Goal: Transaction & Acquisition: Purchase product/service

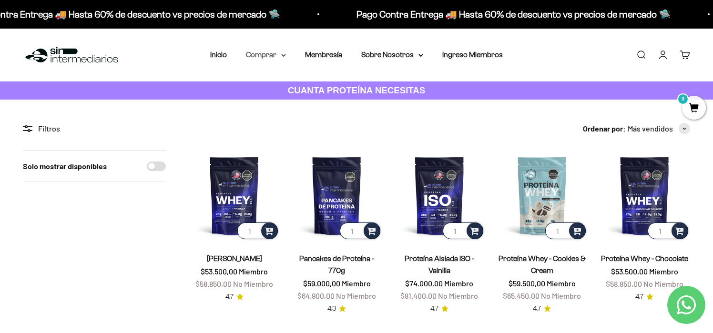
click at [272, 53] on summary "Comprar" at bounding box center [266, 55] width 40 height 12
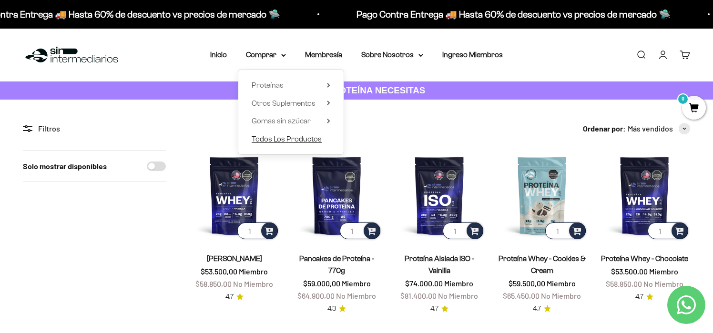
click at [304, 136] on span "Todos Los Productos" at bounding box center [287, 139] width 70 height 8
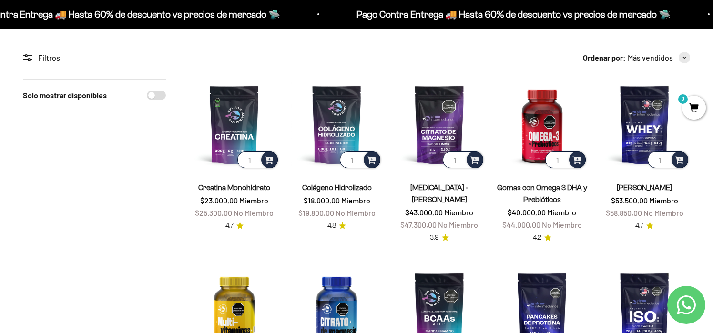
scroll to position [71, 0]
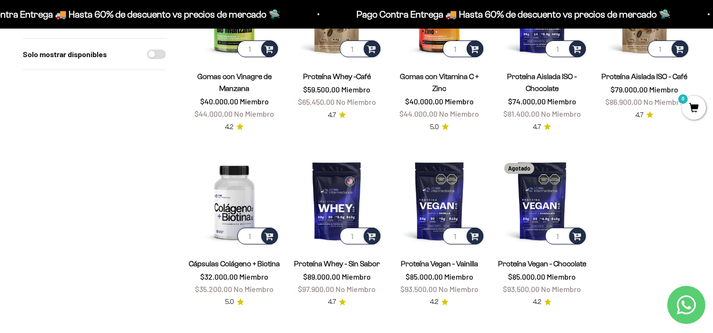
scroll to position [753, 0]
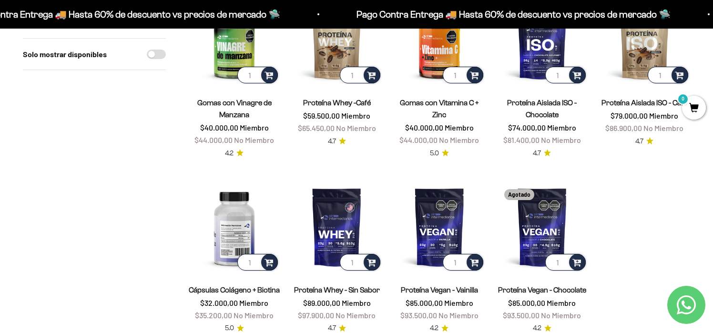
click at [239, 187] on img at bounding box center [234, 227] width 91 height 91
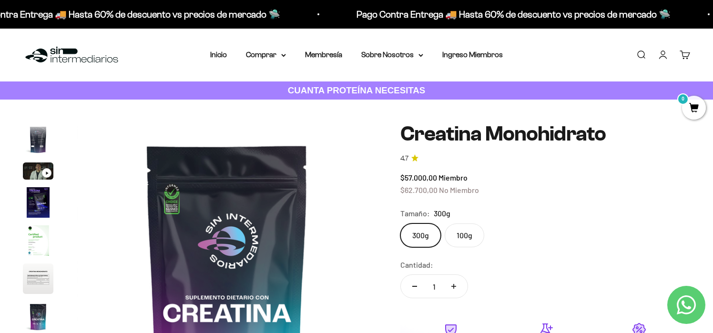
scroll to position [39, 0]
click at [38, 202] on img "Ir al artículo 4" at bounding box center [38, 199] width 30 height 30
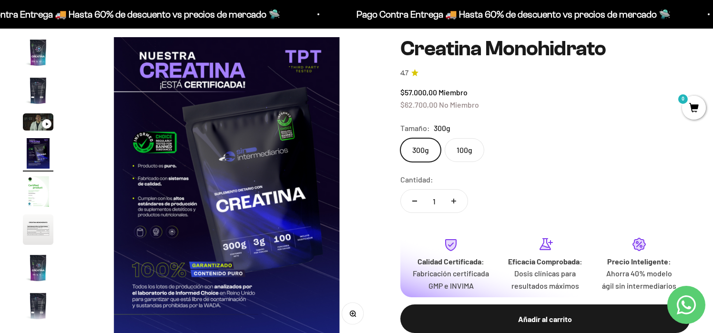
scroll to position [85, 0]
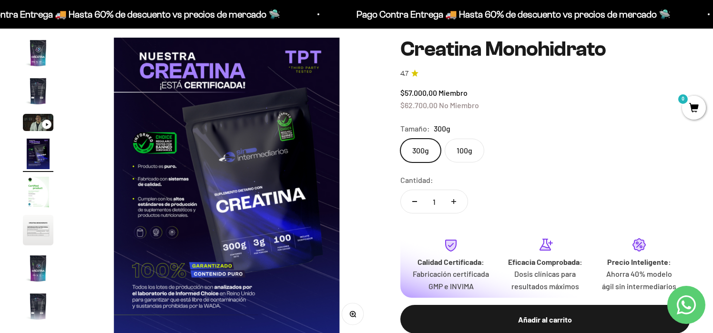
click at [468, 157] on label "100g" at bounding box center [465, 151] width 40 height 24
click at [400, 139] on input "100g" at bounding box center [400, 138] width 0 height 0
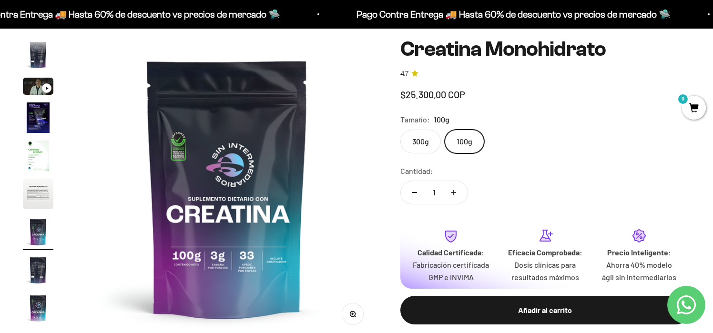
scroll to position [39, 0]
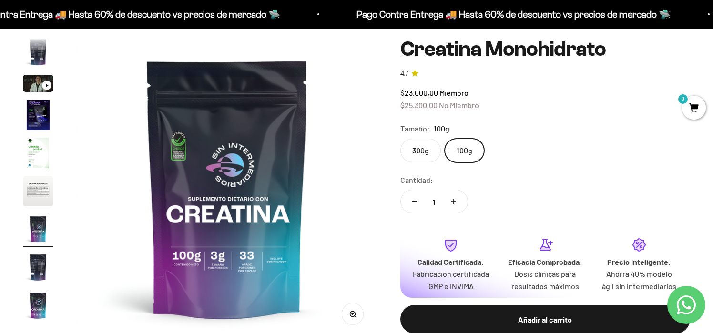
click at [422, 159] on label "300g" at bounding box center [420, 151] width 40 height 24
click at [400, 139] on input "300g" at bounding box center [400, 138] width 0 height 0
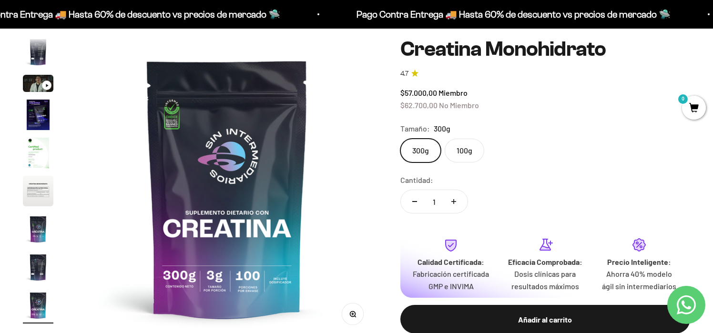
click at [455, 155] on label "100g" at bounding box center [465, 151] width 40 height 24
click at [400, 139] on input "100g" at bounding box center [400, 138] width 0 height 0
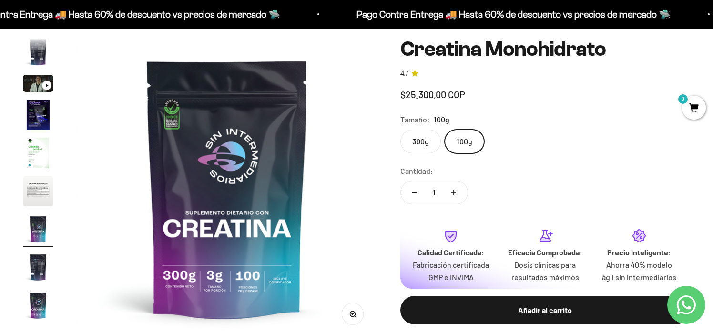
scroll to position [0, 1874]
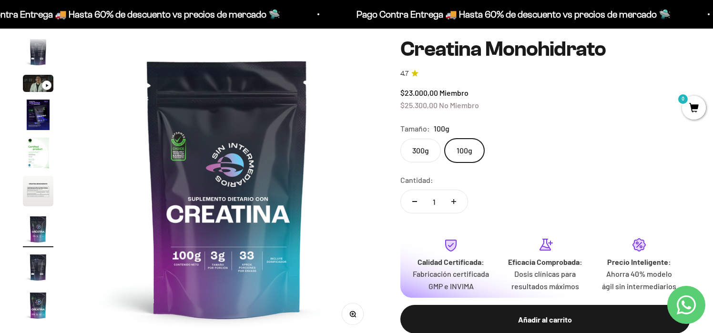
click at [418, 149] on label "300g" at bounding box center [420, 151] width 40 height 24
click at [400, 139] on input "300g" at bounding box center [400, 138] width 0 height 0
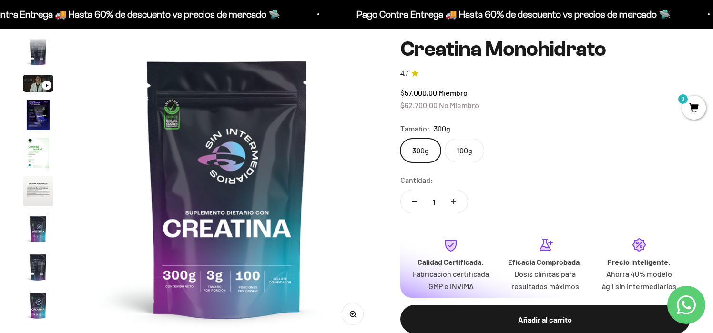
click at [457, 151] on label "100g" at bounding box center [465, 151] width 40 height 24
click at [400, 139] on input "100g" at bounding box center [400, 138] width 0 height 0
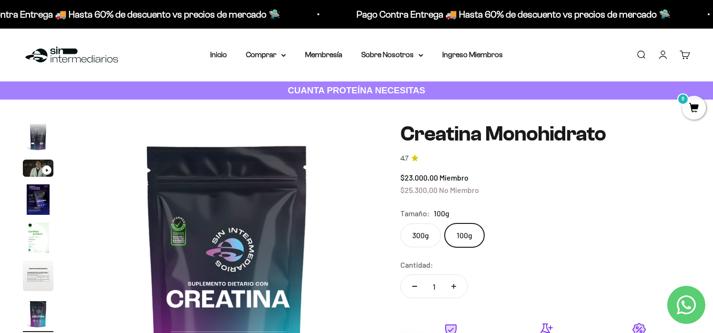
click at [416, 235] on label "300g" at bounding box center [420, 235] width 40 height 24
click at [400, 223] on input "300g" at bounding box center [400, 223] width 0 height 0
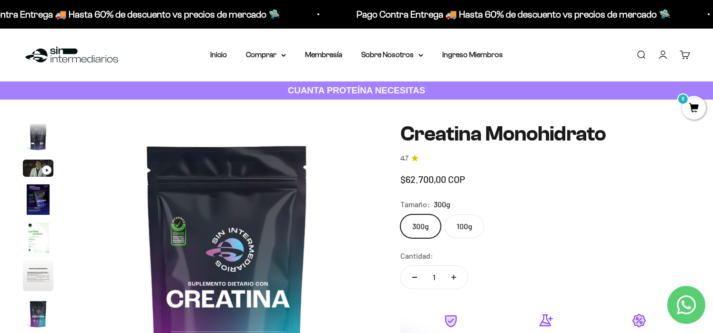
scroll to position [0, 2499]
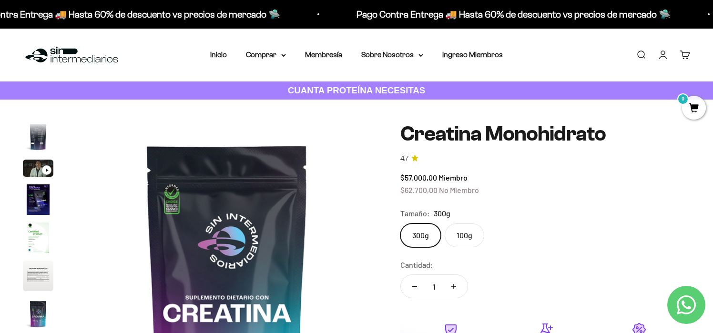
click at [467, 235] on label "100g" at bounding box center [465, 235] width 40 height 24
click at [400, 223] on input "100g" at bounding box center [400, 223] width 0 height 0
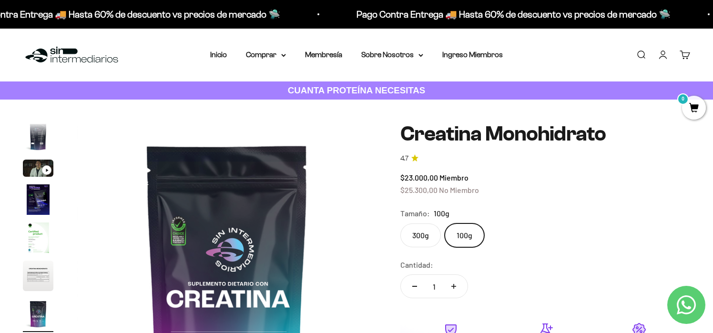
click at [437, 177] on div "Zoom Ir al artículo 1 Ir al artículo 2 Ir al artículo 3 Ir al artículo 4 Ir al …" at bounding box center [356, 278] width 667 height 312
click at [273, 55] on summary "Comprar" at bounding box center [266, 55] width 40 height 12
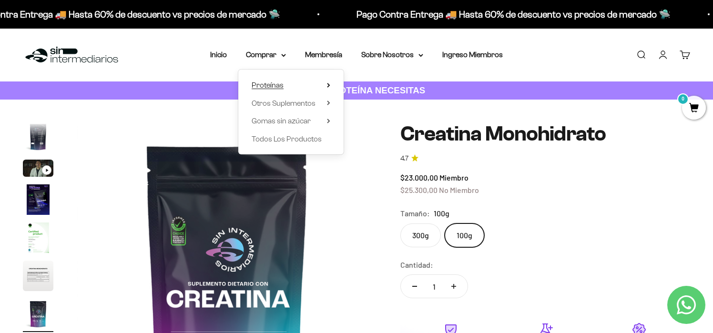
click at [283, 87] on span "Proteínas" at bounding box center [268, 85] width 32 height 8
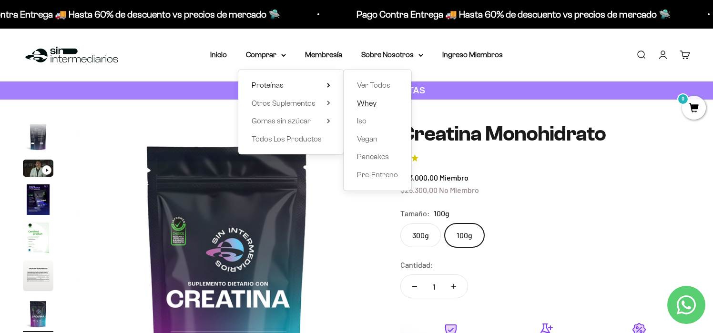
click at [366, 102] on span "Whey" at bounding box center [367, 103] width 20 height 8
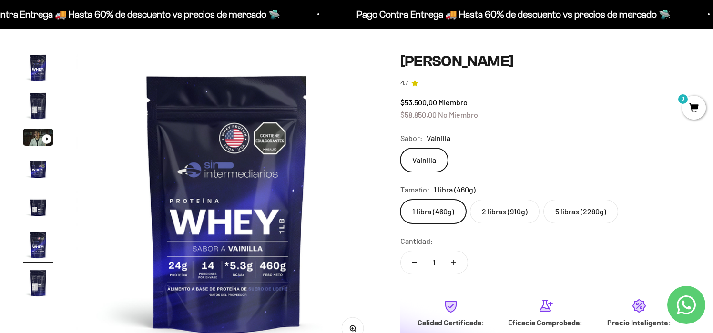
scroll to position [51, 0]
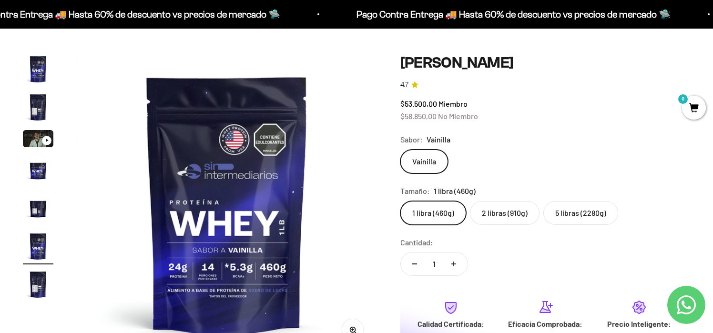
click at [499, 220] on label "2 libras (910g)" at bounding box center [505, 213] width 70 height 24
click at [400, 201] on input "2 libras (910g)" at bounding box center [400, 201] width 0 height 0
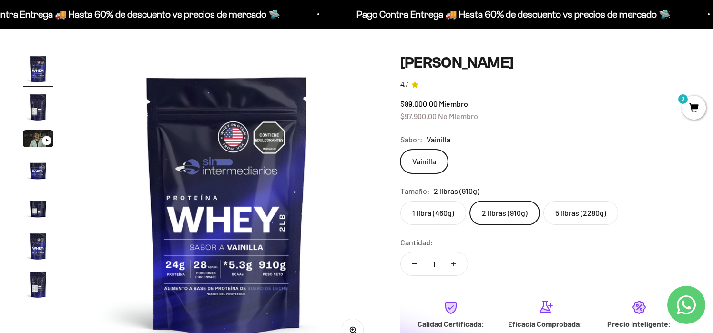
click at [420, 219] on label "1 libra (460g)" at bounding box center [433, 213] width 66 height 24
click at [400, 201] on input "1 libra (460g)" at bounding box center [400, 201] width 0 height 0
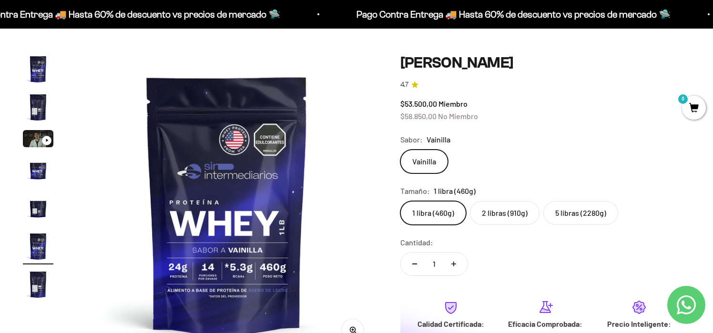
click at [567, 215] on label "5 libras (2280g)" at bounding box center [580, 213] width 75 height 24
click at [400, 201] on input "5 libras (2280g)" at bounding box center [400, 201] width 0 height 0
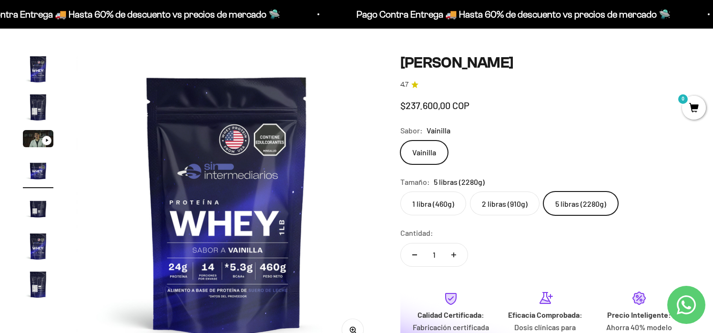
scroll to position [0, 937]
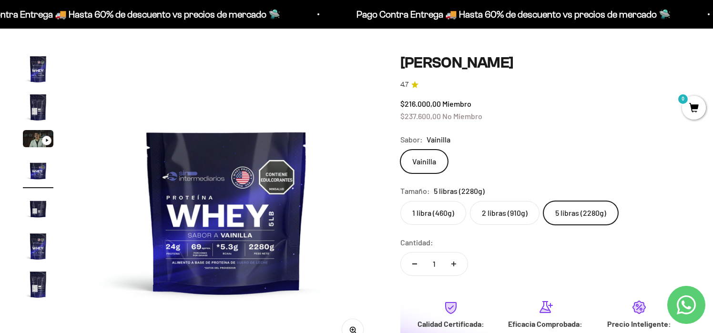
click at [511, 217] on label "2 libras (910g)" at bounding box center [505, 213] width 70 height 24
click at [400, 201] on input "2 libras (910g)" at bounding box center [400, 201] width 0 height 0
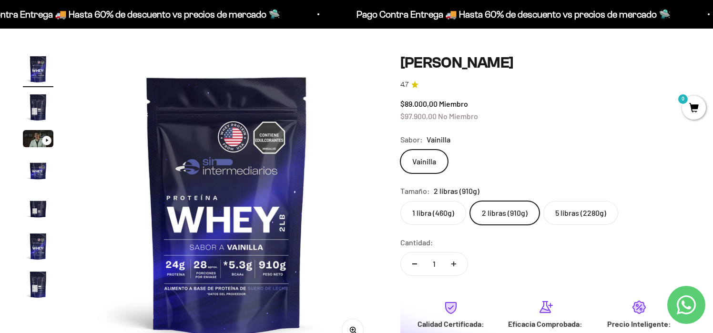
click at [436, 221] on label "1 libra (460g)" at bounding box center [433, 213] width 66 height 24
click at [400, 201] on input "1 libra (460g)" at bounding box center [400, 201] width 0 height 0
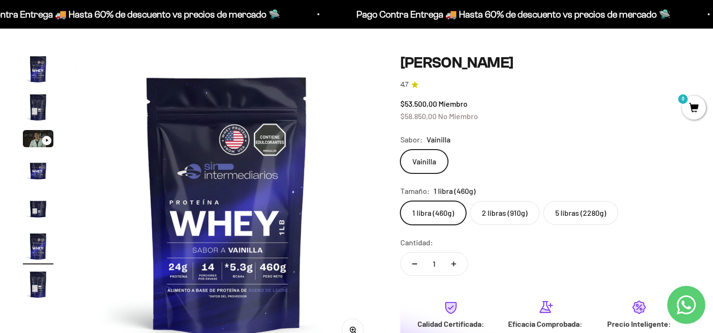
scroll to position [52, 0]
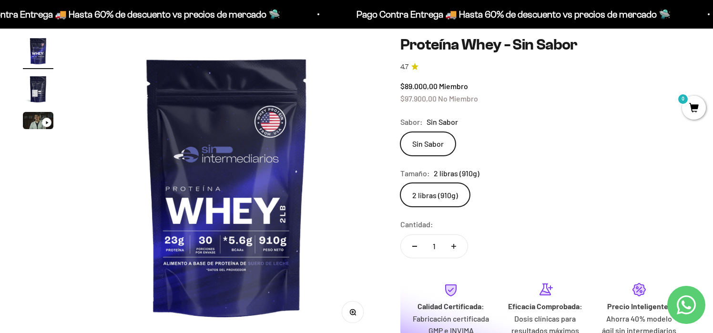
scroll to position [87, 0]
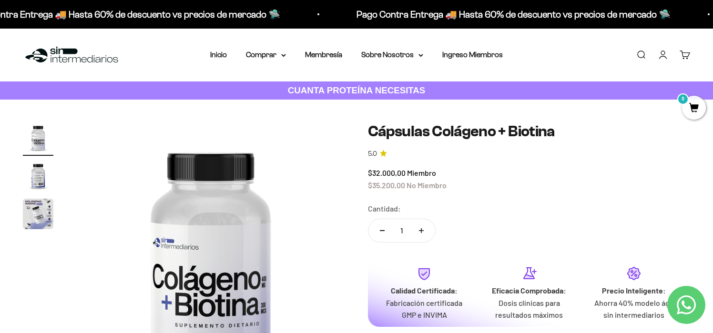
click at [27, 209] on img "Ir al artículo 3" at bounding box center [38, 214] width 30 height 30
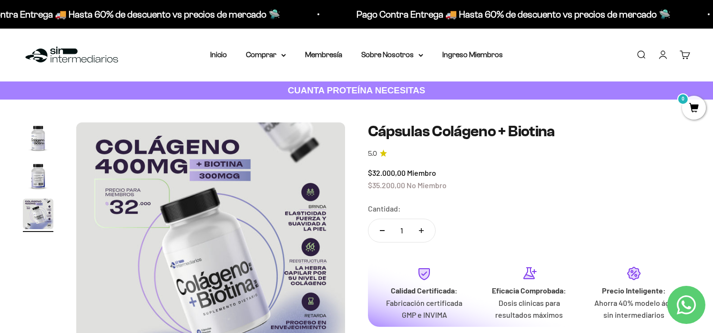
click at [36, 177] on img "Ir al artículo 2" at bounding box center [38, 176] width 30 height 30
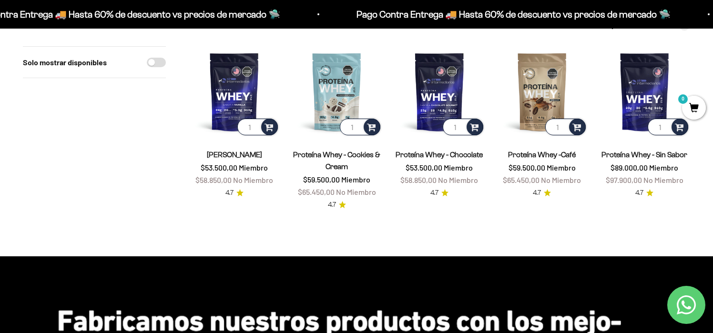
scroll to position [92, 0]
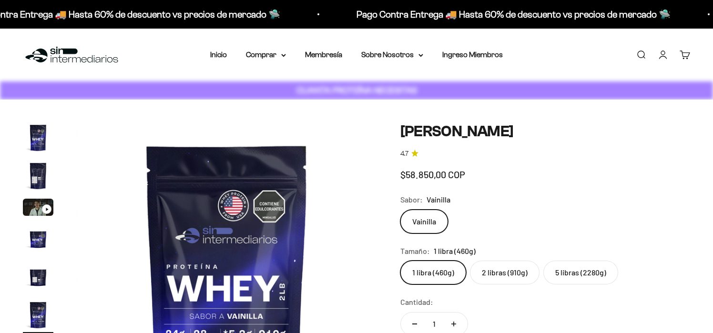
scroll to position [0, 1562]
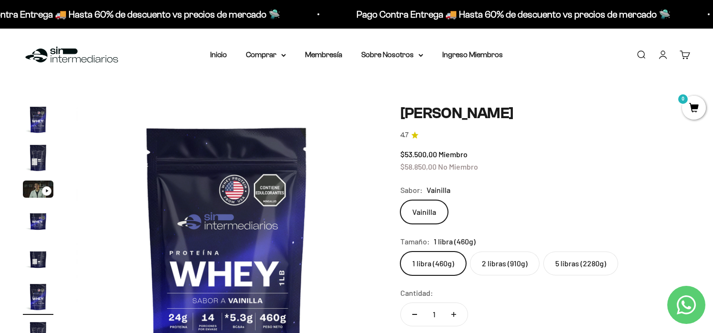
click at [493, 265] on label "2 libras (910g)" at bounding box center [505, 264] width 70 height 24
click at [400, 252] on input "2 libras (910g)" at bounding box center [400, 251] width 0 height 0
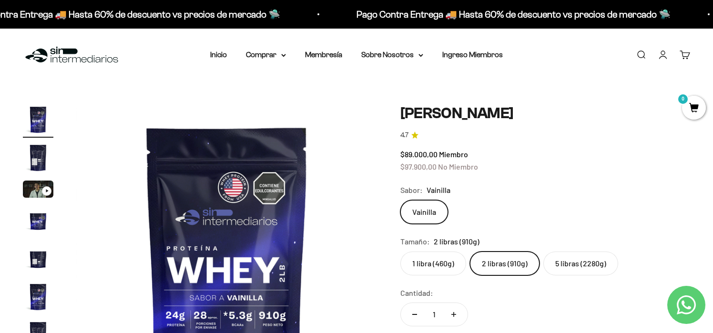
scroll to position [0, 0]
click at [425, 270] on label "1 libra (460g)" at bounding box center [433, 263] width 66 height 24
click at [400, 251] on input "1 libra (460g)" at bounding box center [400, 251] width 0 height 0
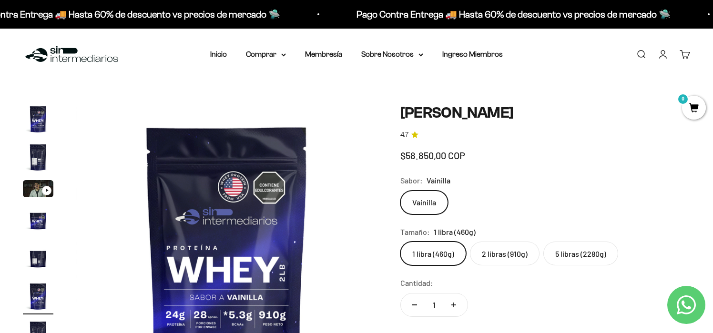
scroll to position [0, 1562]
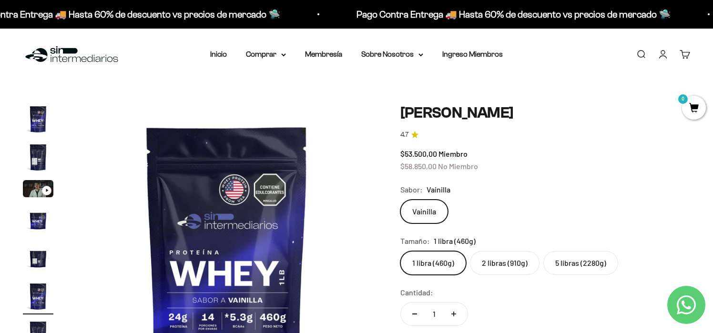
click at [493, 256] on label "2 libras (910g)" at bounding box center [505, 263] width 70 height 24
click at [400, 251] on input "2 libras (910g)" at bounding box center [400, 251] width 0 height 0
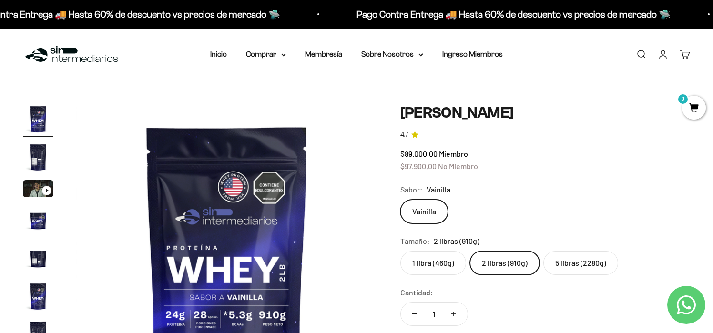
click at [410, 268] on label "1 libra (460g)" at bounding box center [433, 263] width 66 height 24
click at [400, 251] on input "1 libra (460g)" at bounding box center [400, 251] width 0 height 0
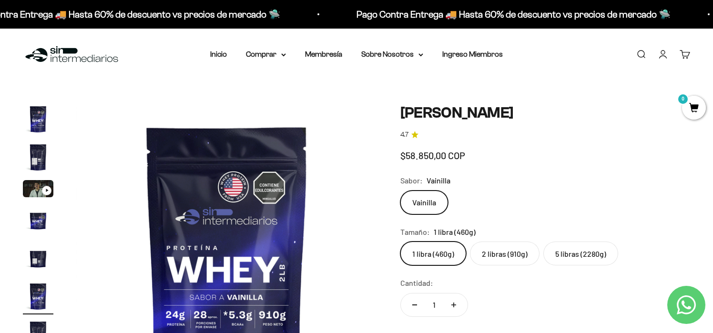
scroll to position [1, 0]
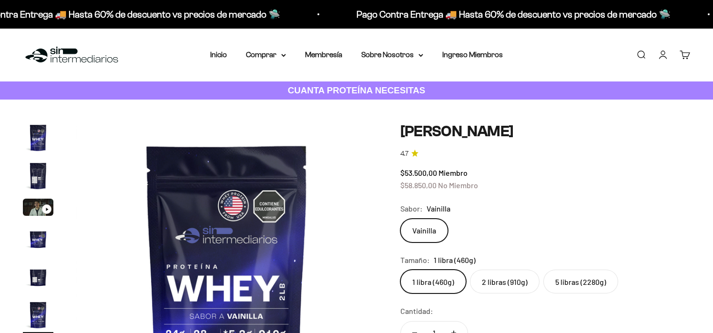
scroll to position [0, 1562]
